Goal: Information Seeking & Learning: Find specific fact

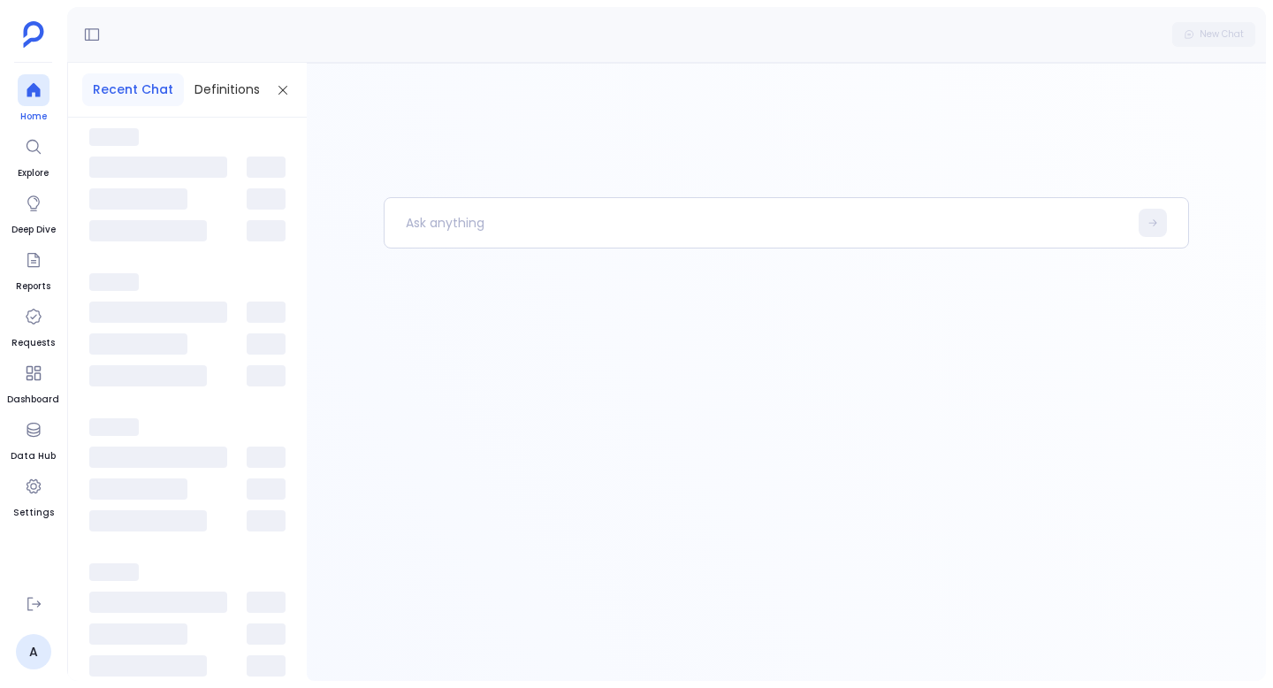
click at [18, 91] on div at bounding box center [34, 90] width 32 height 32
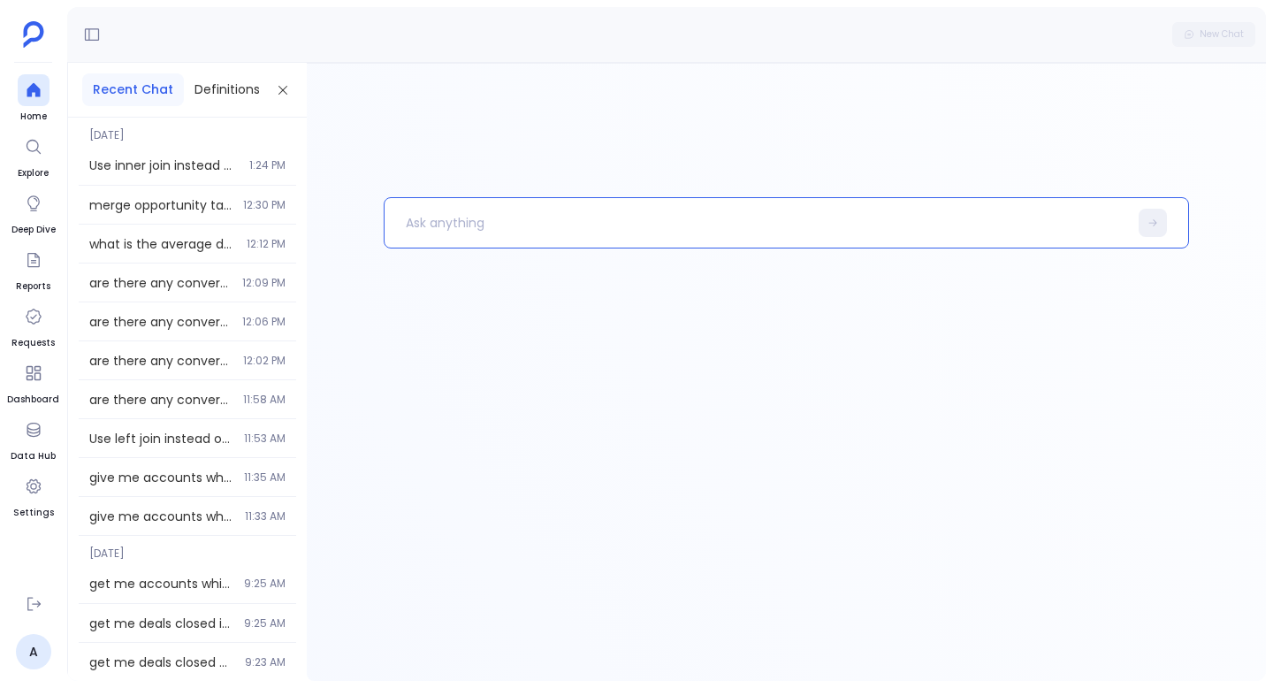
click at [509, 218] on p at bounding box center [757, 223] width 744 height 46
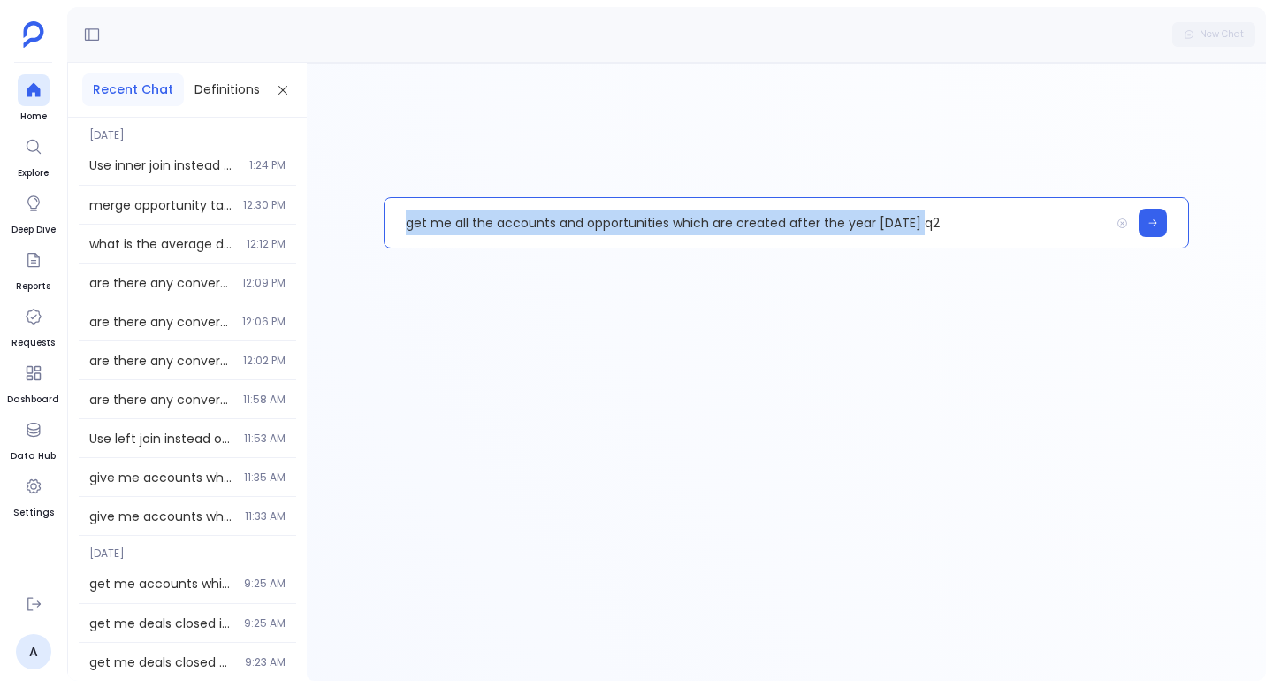
copy p "get me all the accounts and opportunities which are created after the year [DAT…"
